Goal: Transaction & Acquisition: Purchase product/service

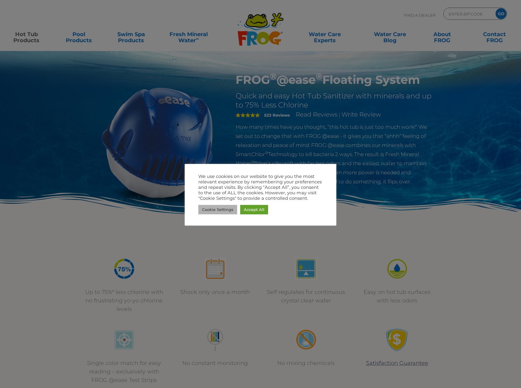
click at [248, 212] on link "Accept All" at bounding box center [254, 209] width 28 height 9
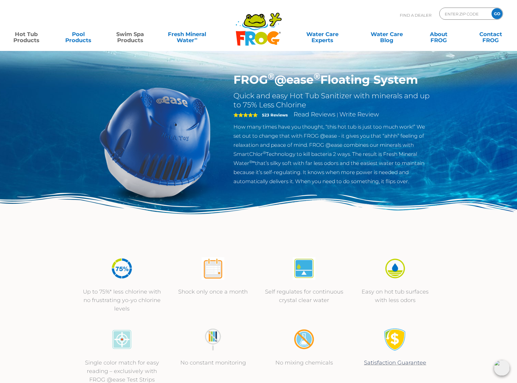
click at [129, 38] on link "Swim Spa Products" at bounding box center [130, 34] width 40 height 12
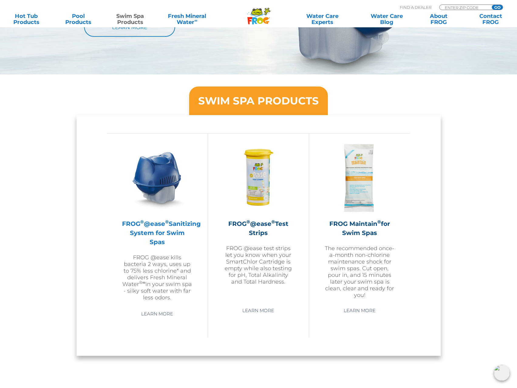
scroll to position [455, 0]
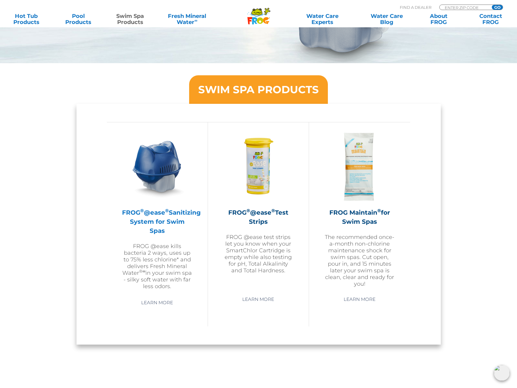
click at [164, 215] on h2 "FROG ® @ease ® Sanitizing System for Swim Spas" at bounding box center [157, 221] width 70 height 27
